Goal: Task Accomplishment & Management: Use online tool/utility

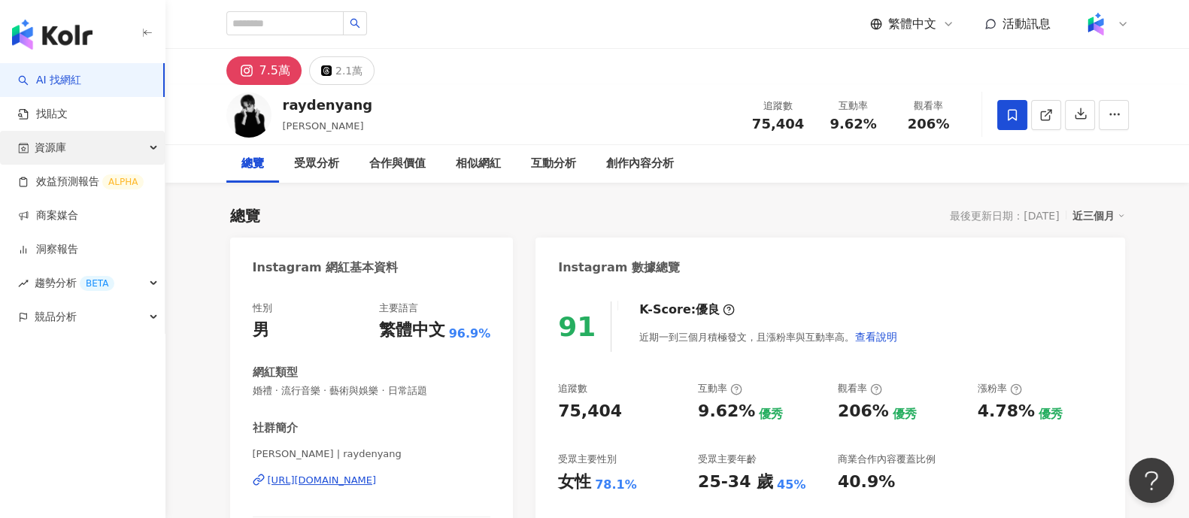
click at [135, 156] on div "資源庫" at bounding box center [82, 148] width 165 height 34
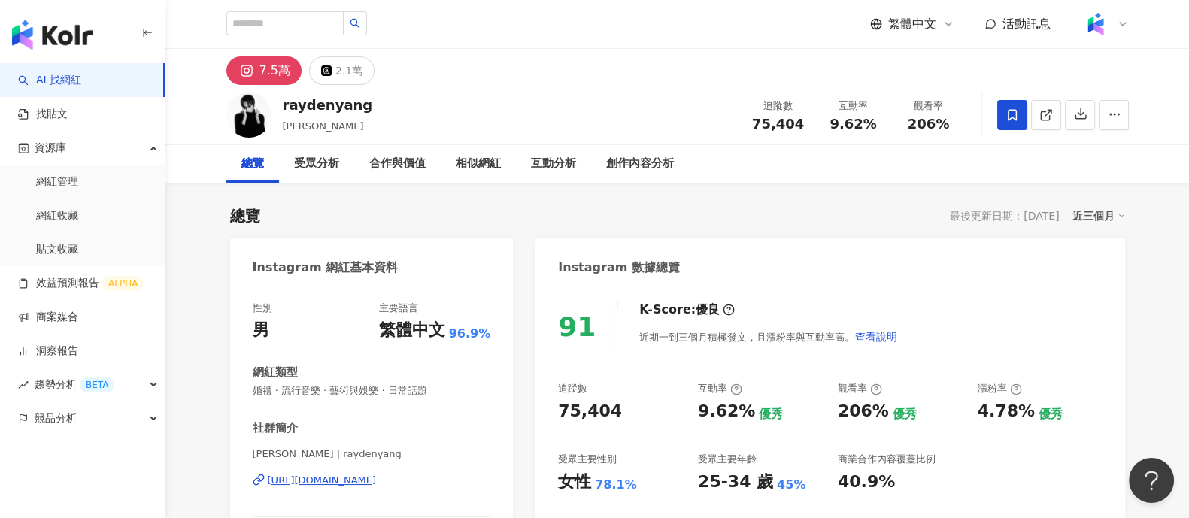
click at [1083, 25] on img at bounding box center [1095, 24] width 29 height 29
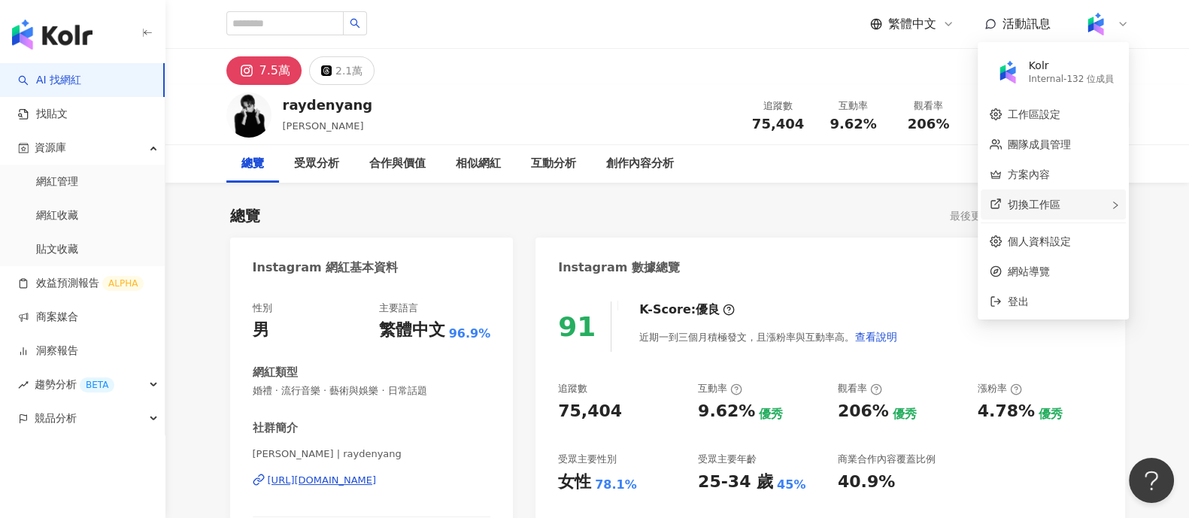
click at [1077, 204] on div "切換工作區" at bounding box center [1052, 204] width 145 height 30
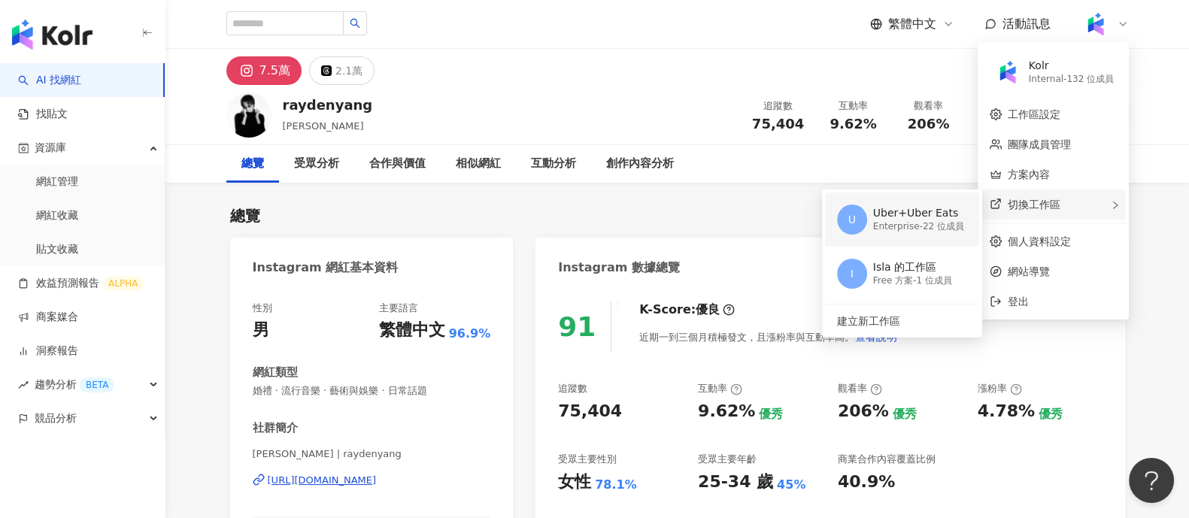
click at [884, 216] on div "Uber+Uber Eats" at bounding box center [918, 213] width 91 height 15
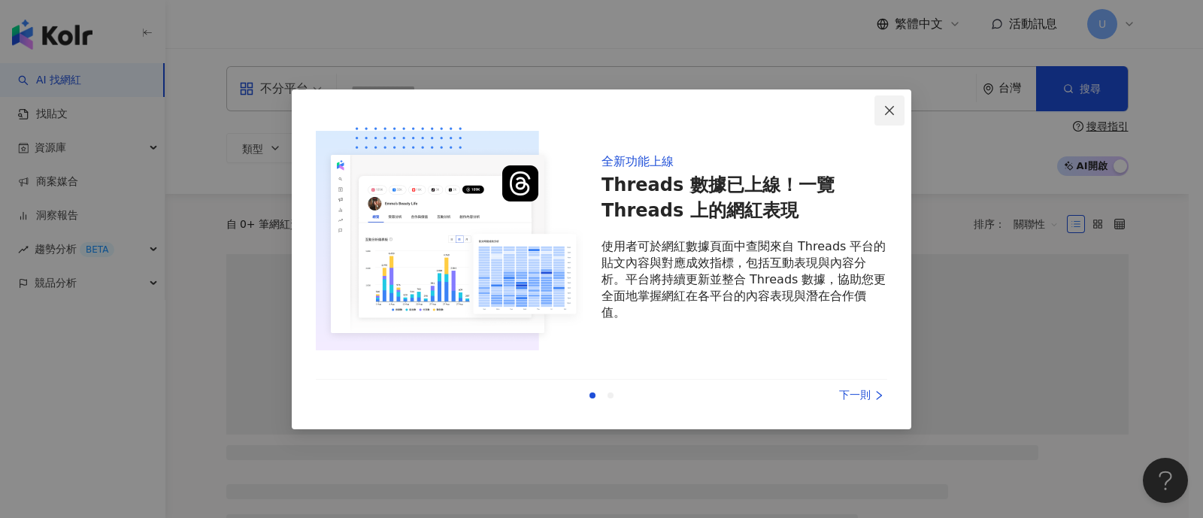
click at [883, 108] on icon "close" at bounding box center [889, 111] width 12 height 12
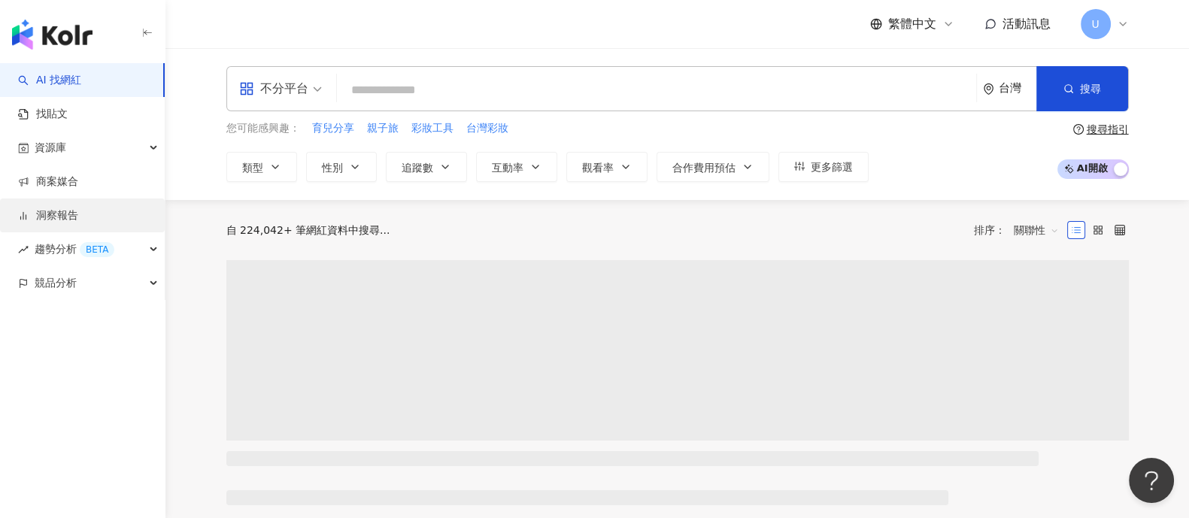
click at [77, 220] on link "洞察報告" at bounding box center [48, 215] width 60 height 15
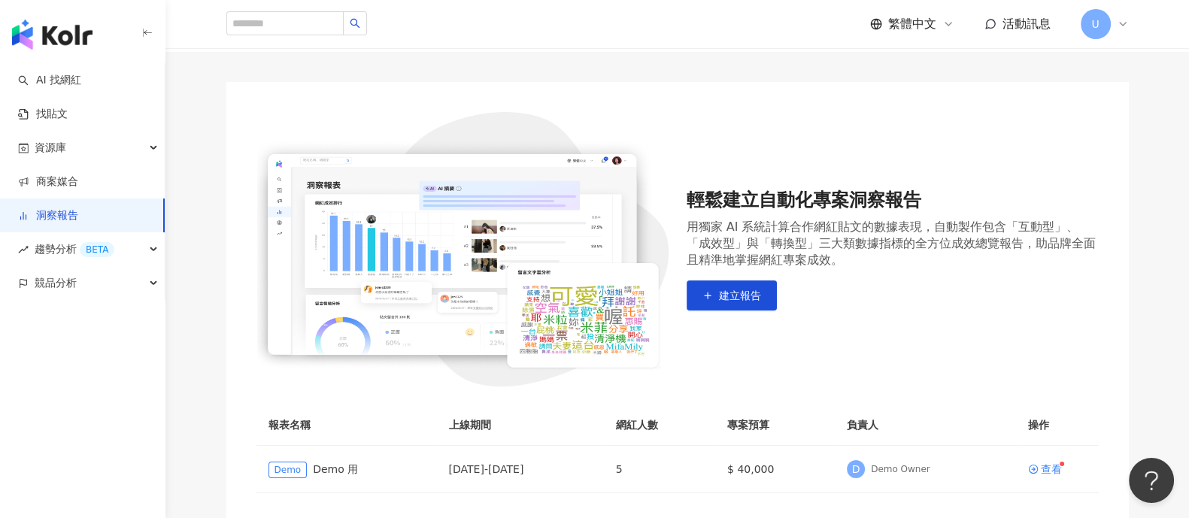
scroll to position [187, 0]
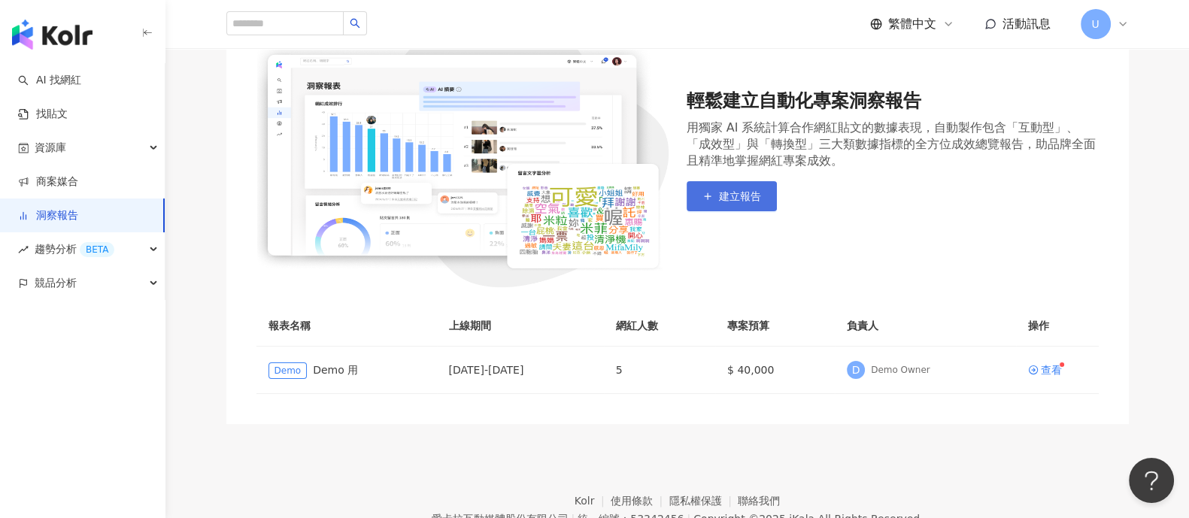
click at [722, 181] on button "建立報告" at bounding box center [731, 196] width 90 height 30
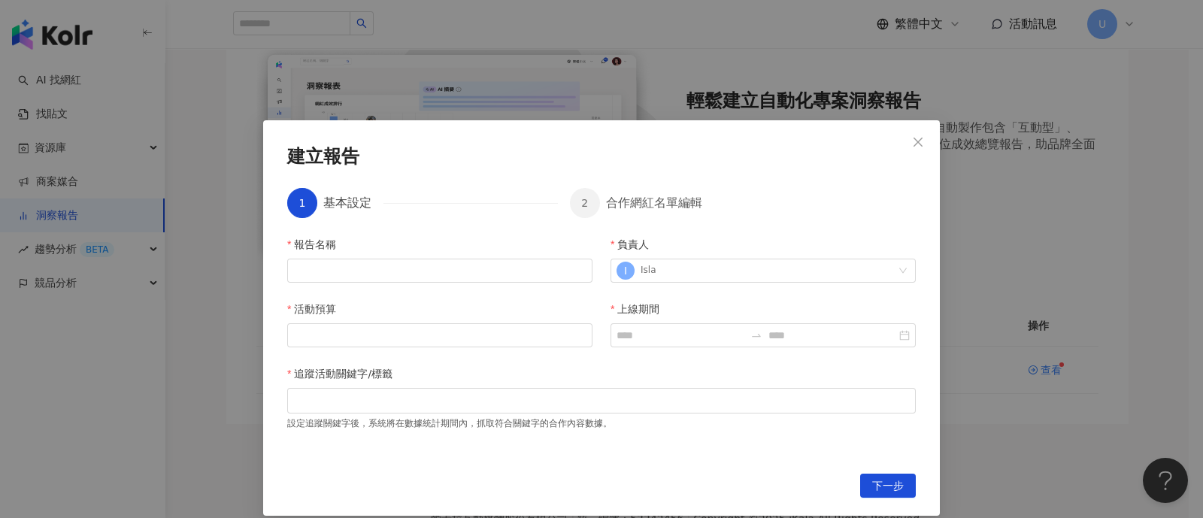
click at [997, 328] on div "建立報告 1 基本設定 2 合作網紅名單編輯 報告名稱 負責人 I Isla 活動預算 上線期間 追蹤活動關鍵字/標籤 設定追蹤關鍵字後，系統將在數據統計期間…" at bounding box center [601, 259] width 1203 height 518
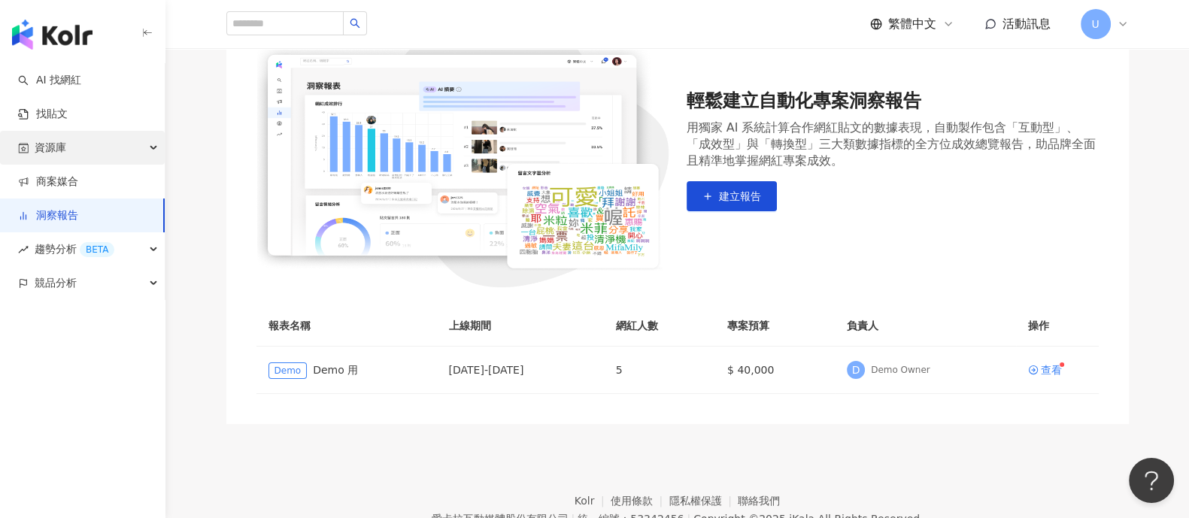
click at [147, 153] on div "資源庫" at bounding box center [82, 148] width 165 height 34
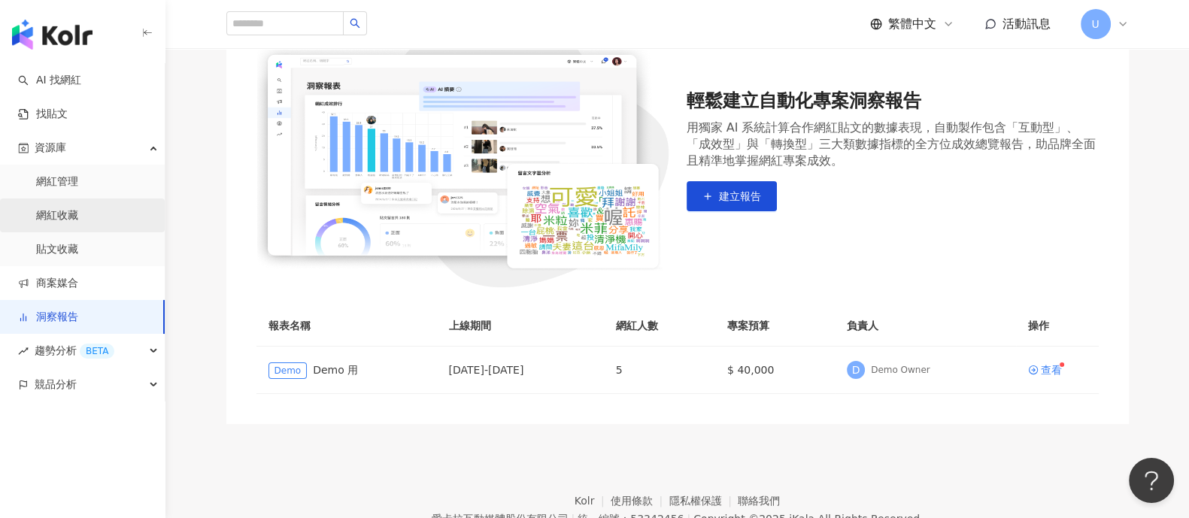
click at [71, 215] on link "網紅收藏" at bounding box center [57, 215] width 42 height 15
